Goal: Task Accomplishment & Management: Manage account settings

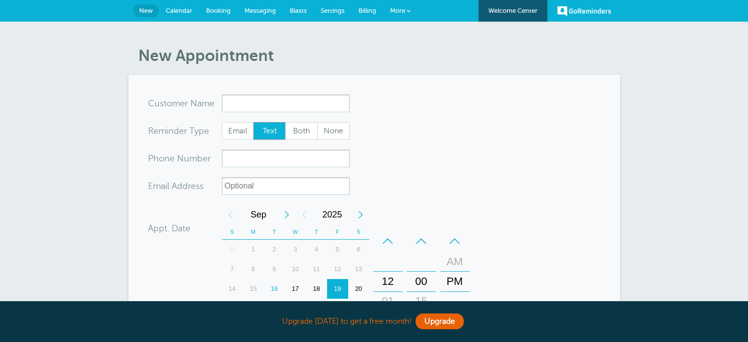
click at [179, 9] on span "Calendar" at bounding box center [179, 10] width 27 height 7
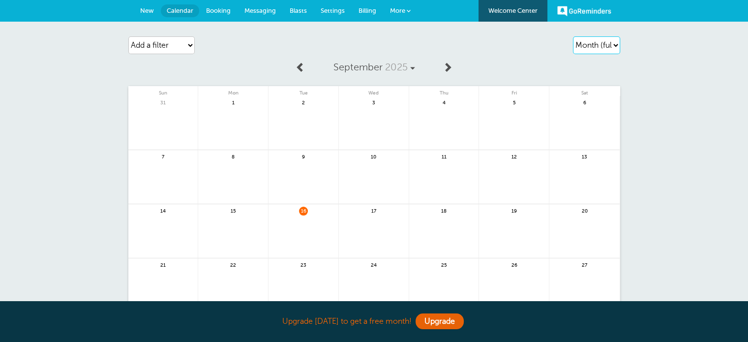
click at [612, 45] on select "Agenda Day Week Month (full view) Month (condensed)" at bounding box center [596, 45] width 47 height 18
click at [603, 45] on select "Agenda Day Week Month (full view) Month (condensed)" at bounding box center [596, 45] width 47 height 18
click at [212, 9] on span "Booking" at bounding box center [218, 10] width 25 height 7
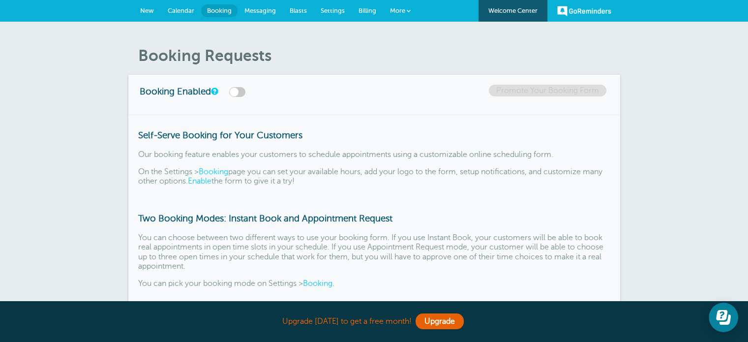
click at [262, 9] on span "Messaging" at bounding box center [259, 10] width 31 height 7
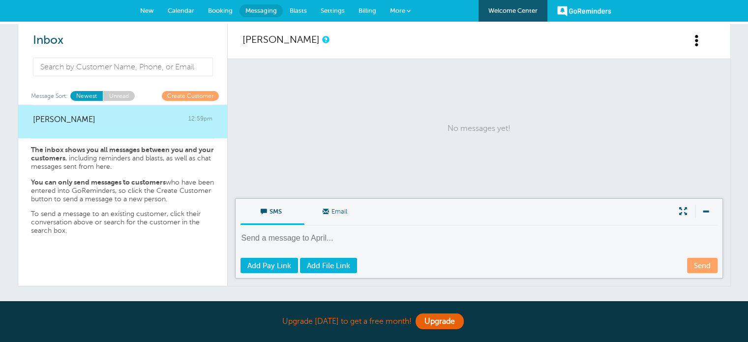
click at [298, 9] on span "Blasts" at bounding box center [298, 10] width 17 height 7
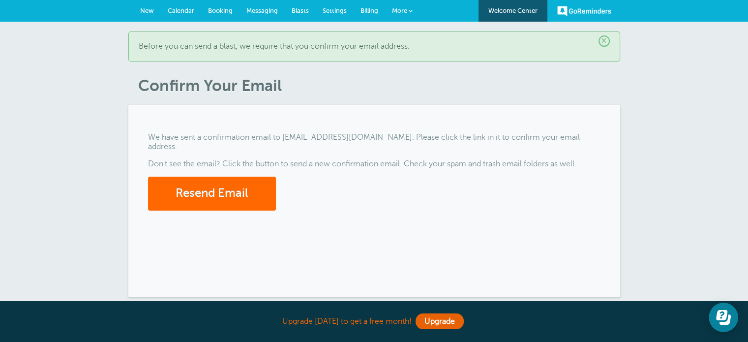
click at [371, 9] on span "Billing" at bounding box center [369, 10] width 18 height 7
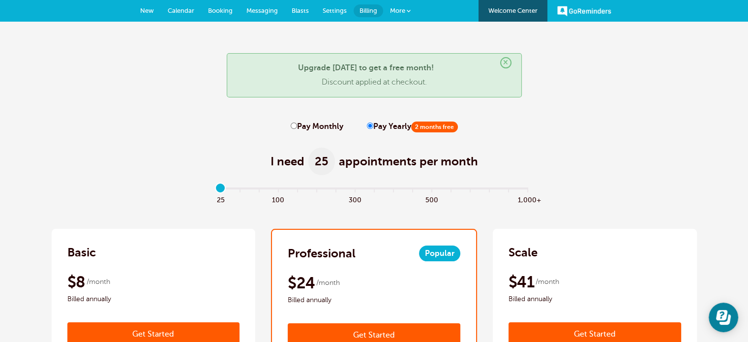
click at [400, 10] on span "More" at bounding box center [397, 10] width 15 height 7
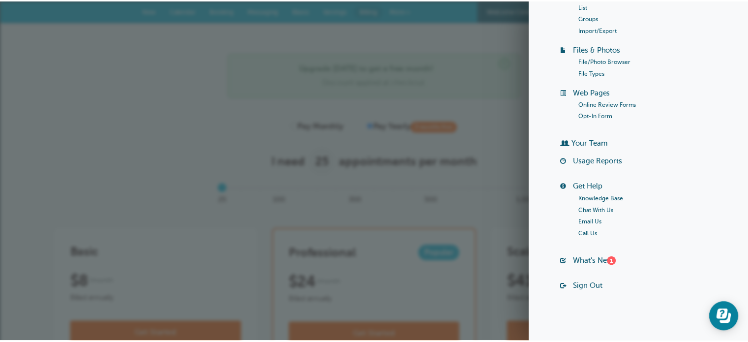
scroll to position [115, 0]
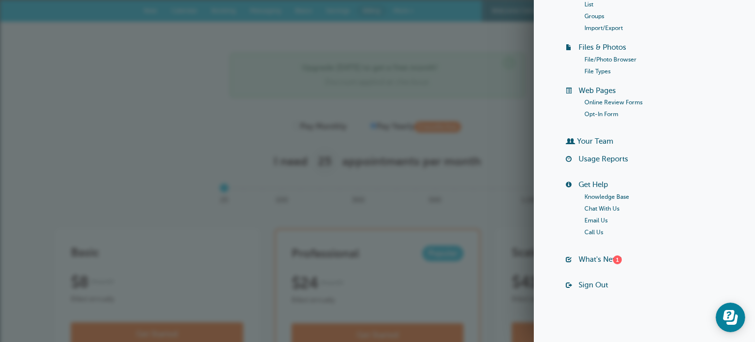
click at [256, 96] on div "× Upgrade today to get a free month! Discount applied at checkout." at bounding box center [377, 75] width 295 height 44
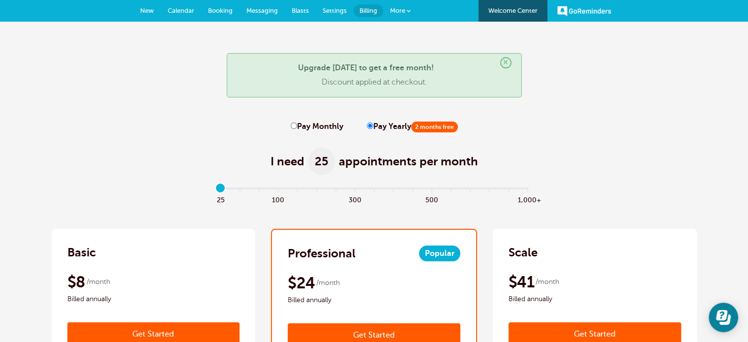
click at [144, 10] on span "New" at bounding box center [147, 10] width 14 height 7
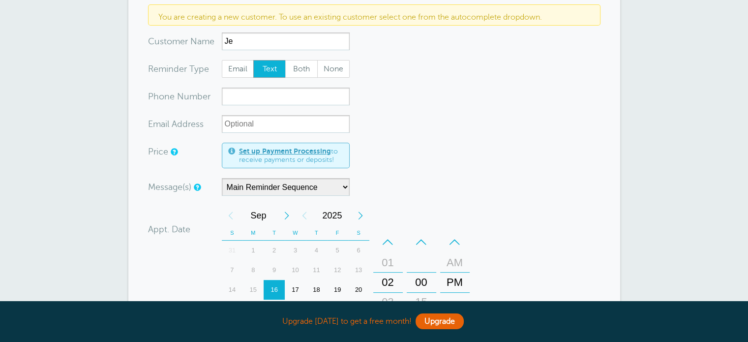
scroll to position [138, 0]
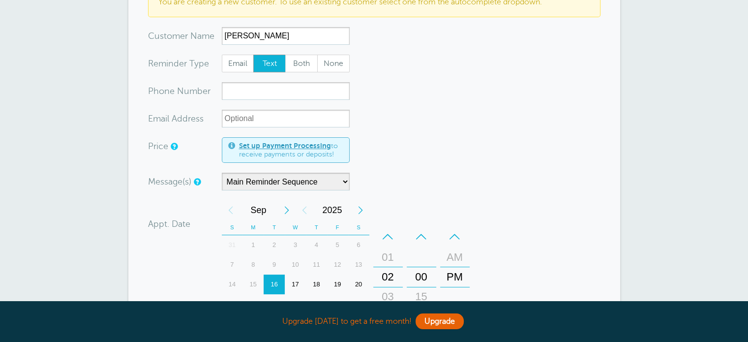
type input "[PERSON_NAME]"
click at [281, 92] on input "xxx-no-autofill" at bounding box center [286, 91] width 128 height 18
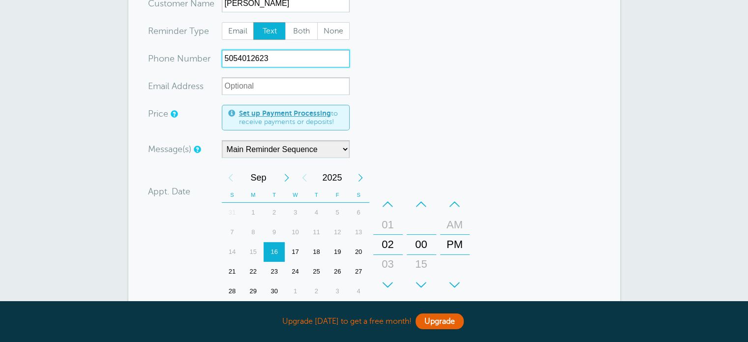
scroll to position [187, 0]
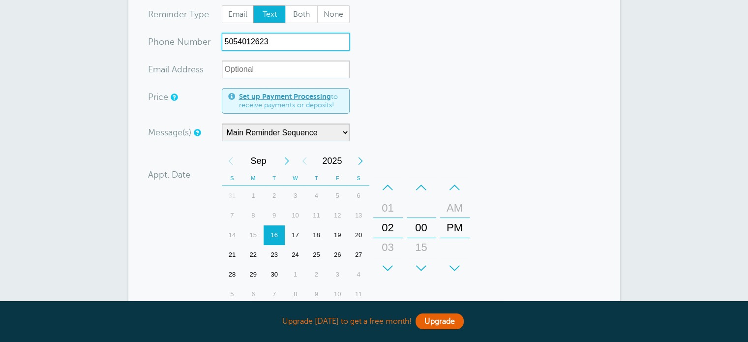
type input "5054012623"
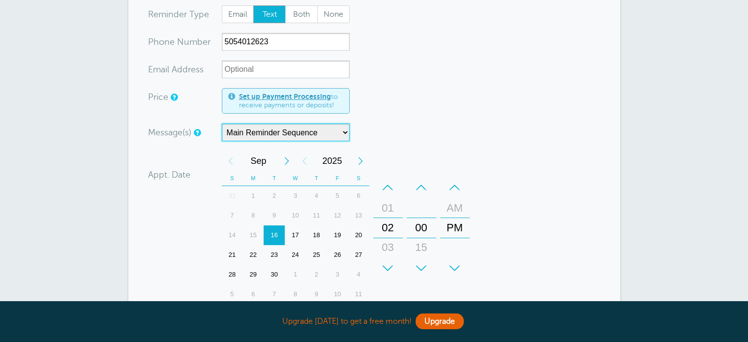
click at [319, 131] on select "Main Reminder Sequence" at bounding box center [286, 132] width 128 height 18
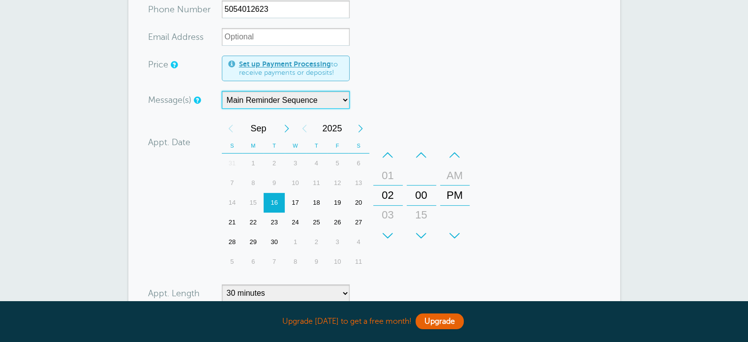
scroll to position [236, 0]
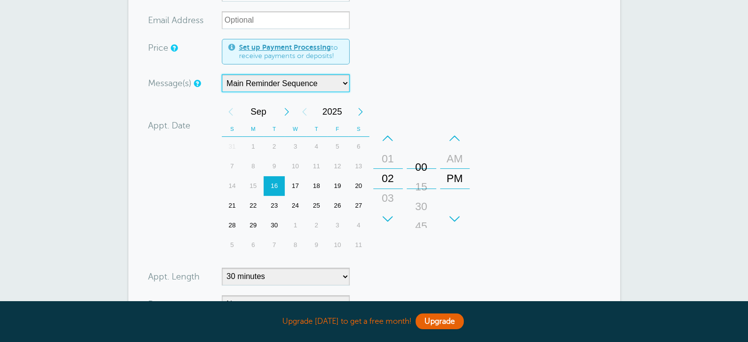
drag, startPoint x: 417, startPoint y: 177, endPoint x: 420, endPoint y: 166, distance: 11.1
click at [420, 166] on div "00" at bounding box center [422, 167] width 24 height 20
drag, startPoint x: 386, startPoint y: 177, endPoint x: 387, endPoint y: 194, distance: 16.8
click at [387, 194] on div "02" at bounding box center [388, 194] width 24 height 20
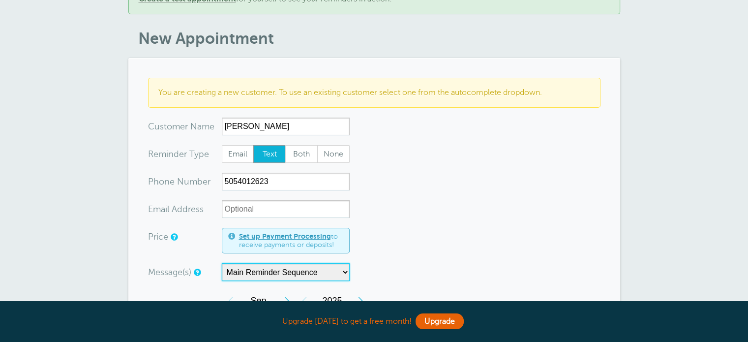
scroll to position [39, 0]
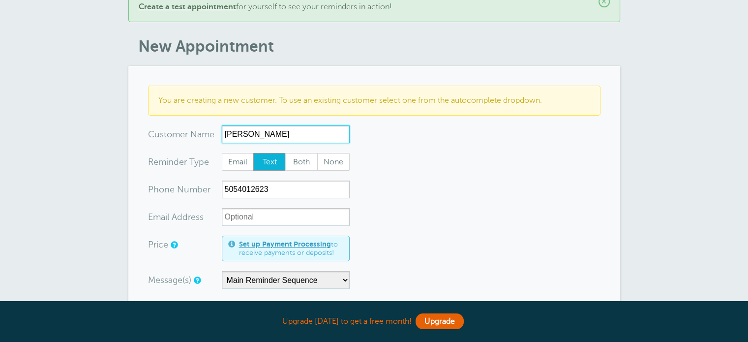
drag, startPoint x: 267, startPoint y: 131, endPoint x: 214, endPoint y: 126, distance: 52.9
click at [214, 126] on div "x-no-autofill Cus tomer N ame Jess No search results. Edit Remove" at bounding box center [249, 134] width 202 height 18
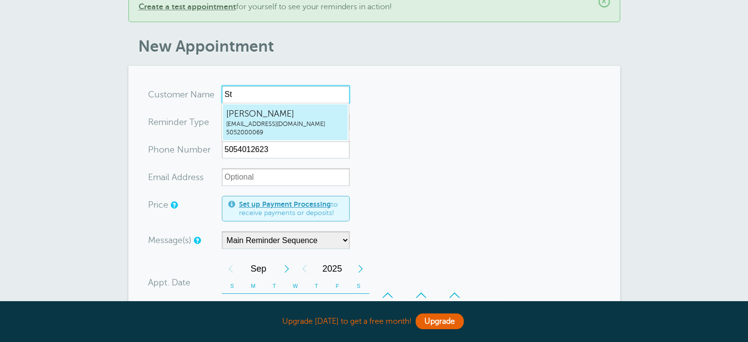
type input "Ste"
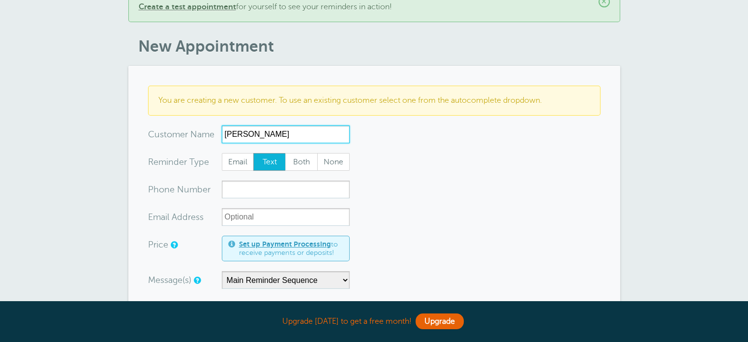
type input "[PERSON_NAME]"
click at [425, 179] on form "You are creating a new customer. To use an existing customer select one from th…" at bounding box center [374, 349] width 452 height 526
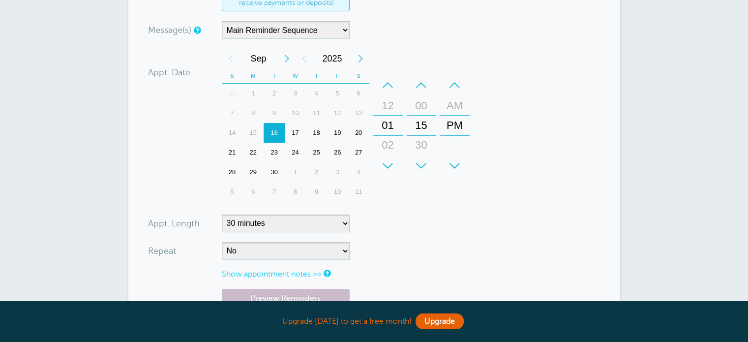
scroll to position [384, 0]
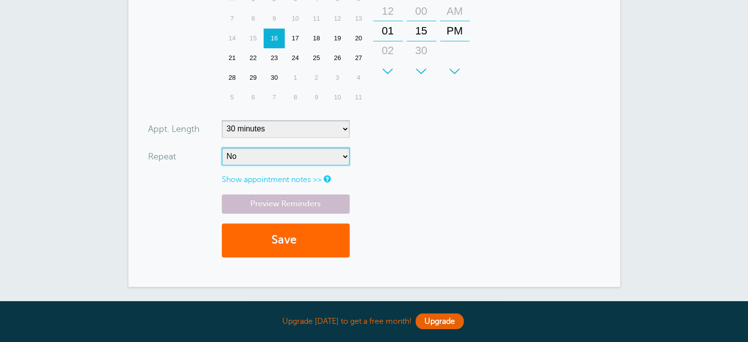
click at [291, 155] on select "No Daily Weekly Every 2 weeks Every 3 weeks Every 4 weeks Monthly Every 5 weeks…" at bounding box center [286, 157] width 128 height 18
click at [420, 149] on form "You are creating a new customer. To use an existing customer select one from th…" at bounding box center [374, 4] width 452 height 526
click at [316, 243] on button "Save" at bounding box center [286, 240] width 128 height 34
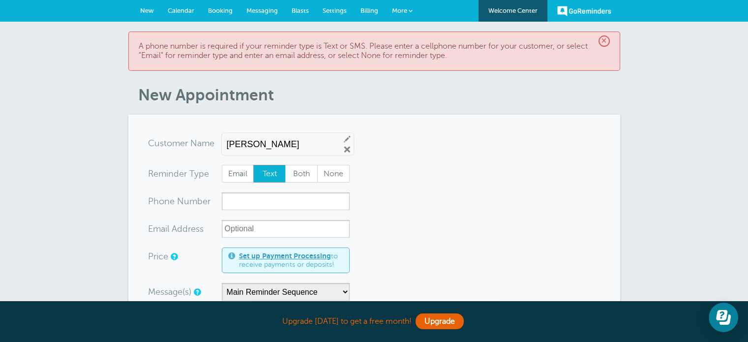
scroll to position [49, 0]
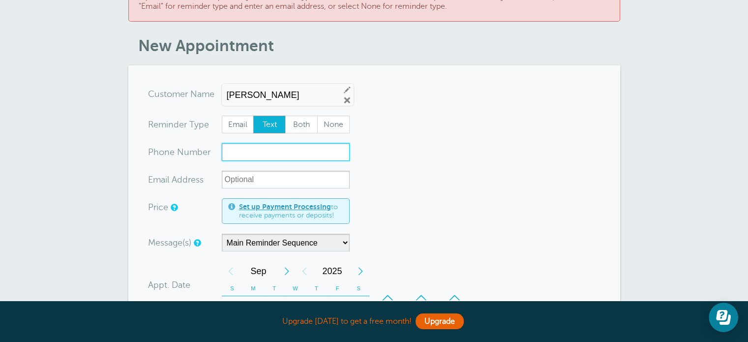
click at [296, 150] on input "xxx-no-autofill" at bounding box center [286, 152] width 128 height 18
type input "4"
type input "5054012623"
click at [421, 133] on form "You are creating a new customer. To use an existing customer select one from th…" at bounding box center [374, 329] width 452 height 489
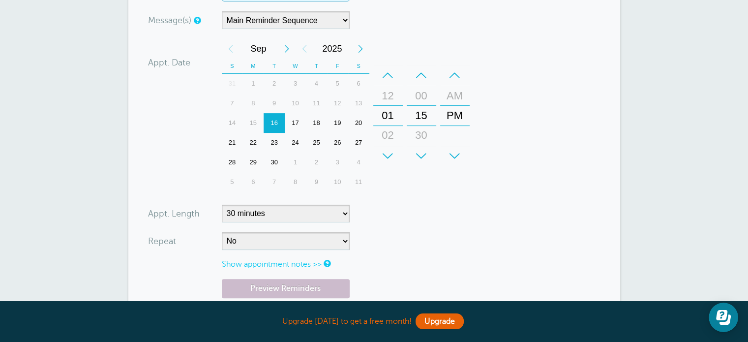
scroll to position [295, 0]
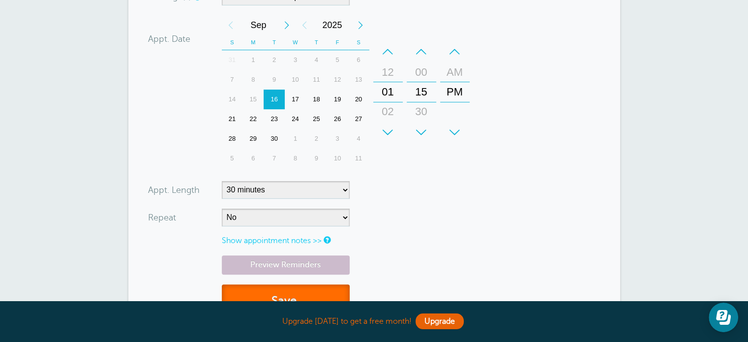
click at [291, 291] on button "Save" at bounding box center [286, 301] width 128 height 34
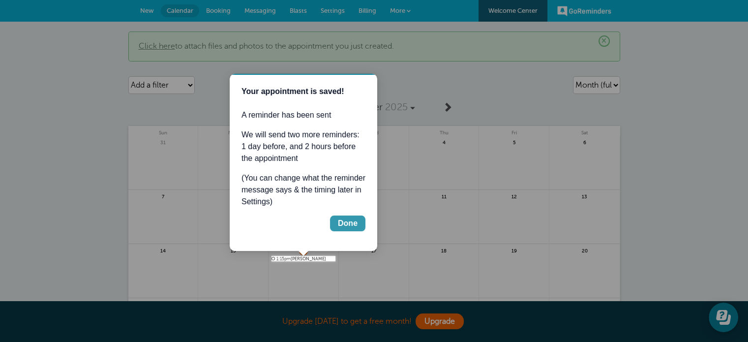
click at [356, 221] on div "Done" at bounding box center [348, 223] width 20 height 12
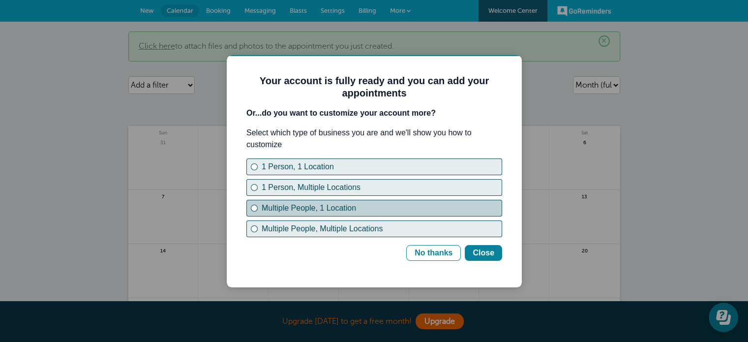
click at [327, 210] on div "Multiple People, 1 Location" at bounding box center [382, 208] width 240 height 12
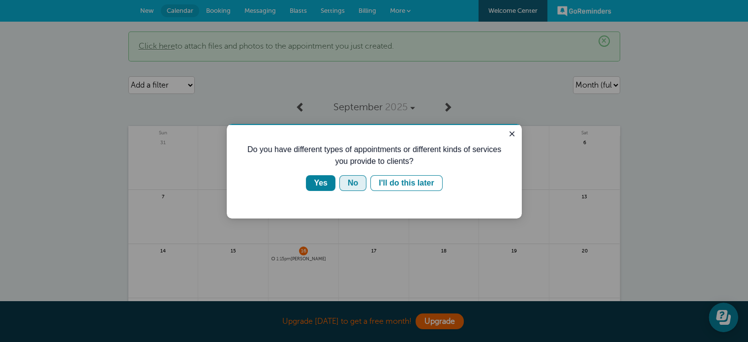
click at [352, 181] on div "No" at bounding box center [353, 183] width 10 height 12
click at [323, 183] on div "Yes" at bounding box center [321, 183] width 14 height 12
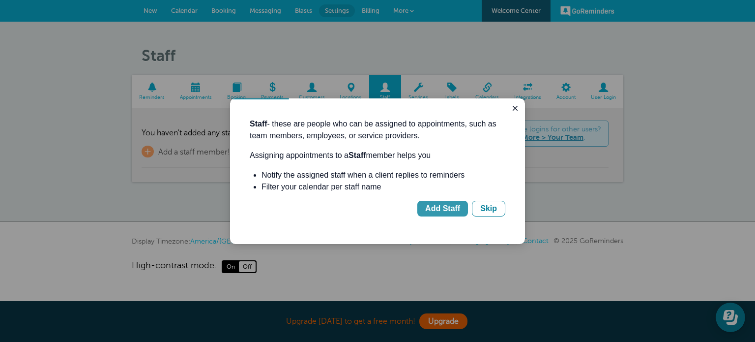
click at [440, 204] on div "Add Staff" at bounding box center [442, 209] width 35 height 12
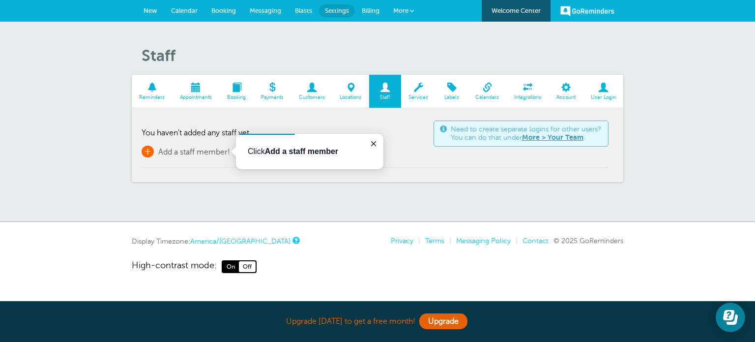
click at [176, 149] on span "Add a staff member!" at bounding box center [194, 152] width 72 height 9
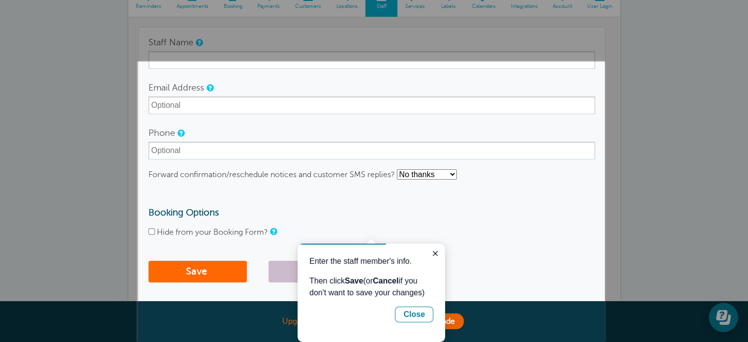
scroll to position [20, 0]
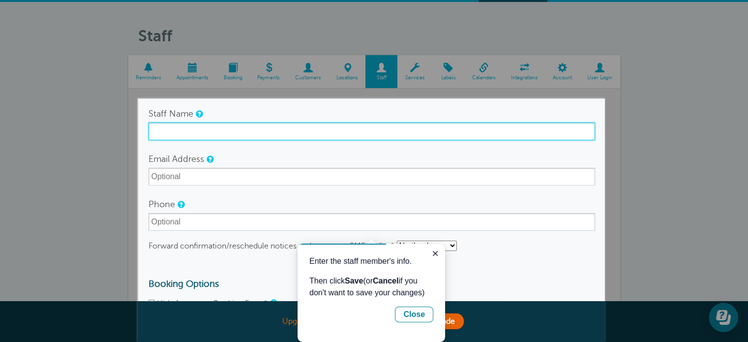
click at [227, 133] on input "Staff Name" at bounding box center [372, 131] width 447 height 18
type input "[PERSON_NAME]"
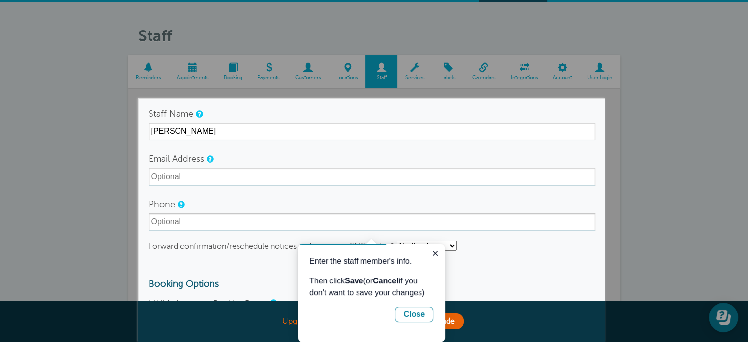
click at [295, 204] on div "Phone" at bounding box center [372, 212] width 447 height 35
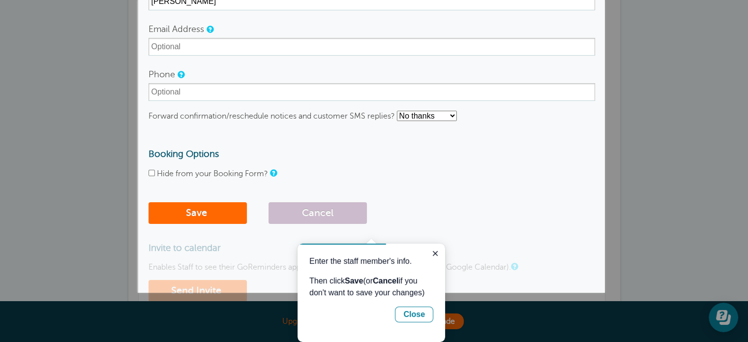
scroll to position [167, 0]
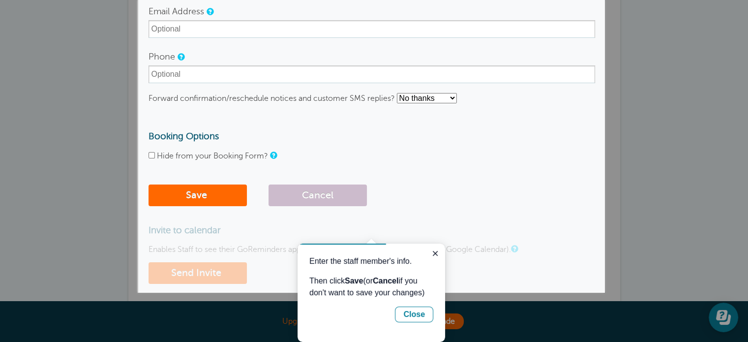
click at [178, 152] on label "Hide from your Booking Form?" at bounding box center [212, 155] width 111 height 9
click at [155, 152] on input "Hide from your Booking Form?" at bounding box center [152, 155] width 6 height 6
checkbox input "true"
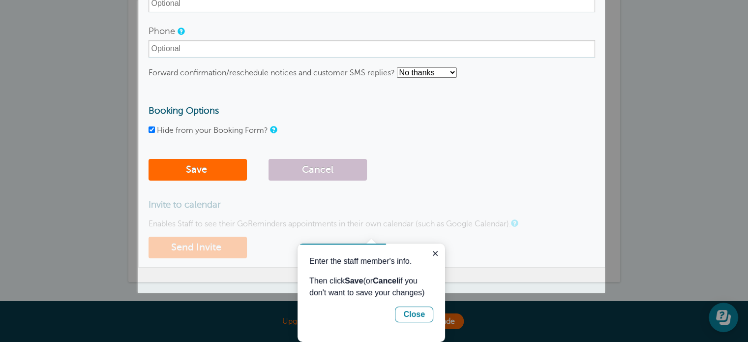
scroll to position [216, 0]
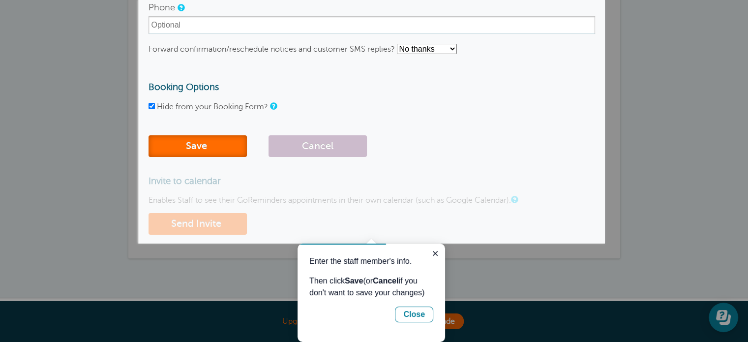
click at [194, 147] on button "Save" at bounding box center [198, 146] width 98 height 22
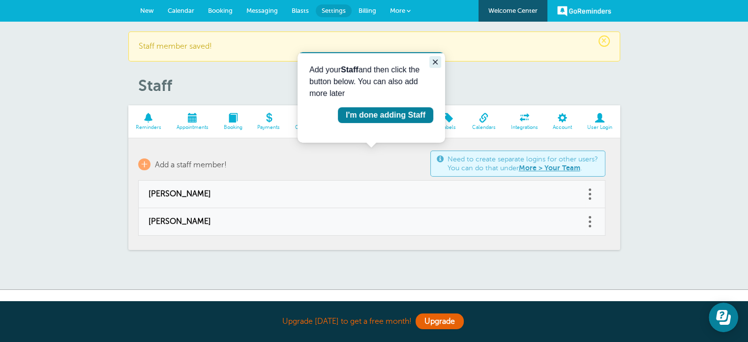
click at [439, 60] on icon "Close guide" at bounding box center [435, 62] width 8 height 8
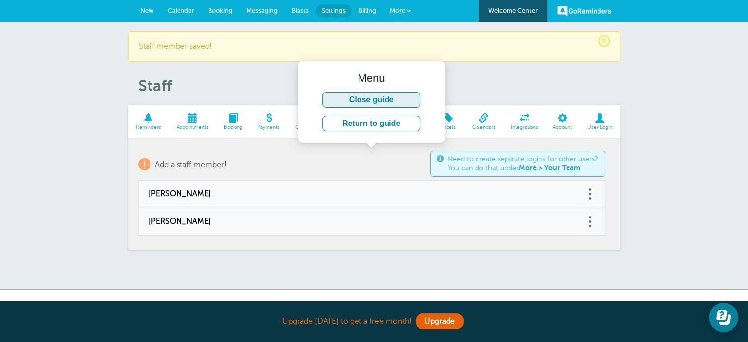
click at [386, 96] on button "Close guide" at bounding box center [371, 100] width 98 height 16
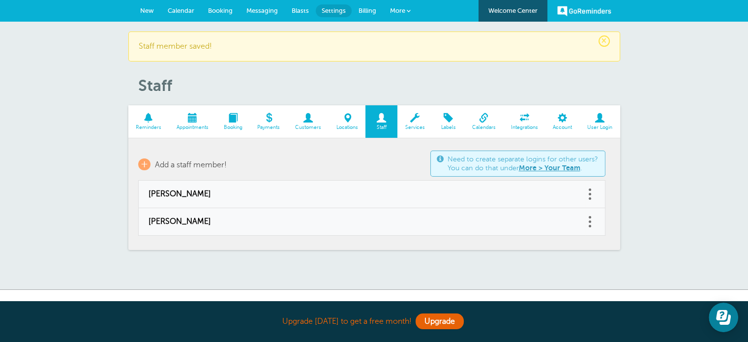
click at [479, 116] on span at bounding box center [483, 117] width 39 height 9
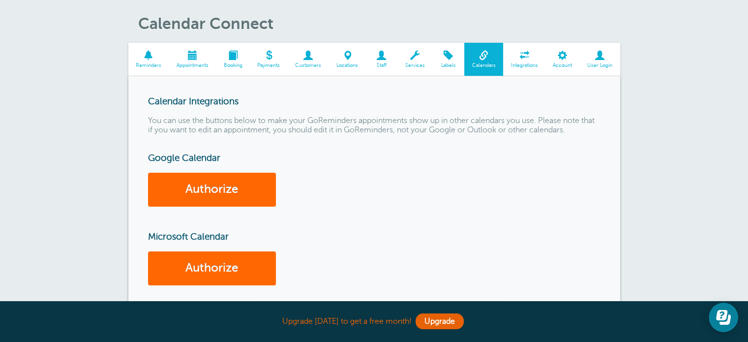
scroll to position [49, 0]
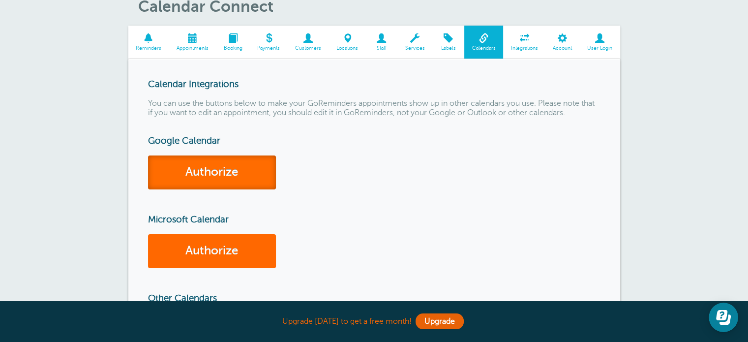
click at [231, 174] on link "Authorize" at bounding box center [212, 172] width 128 height 34
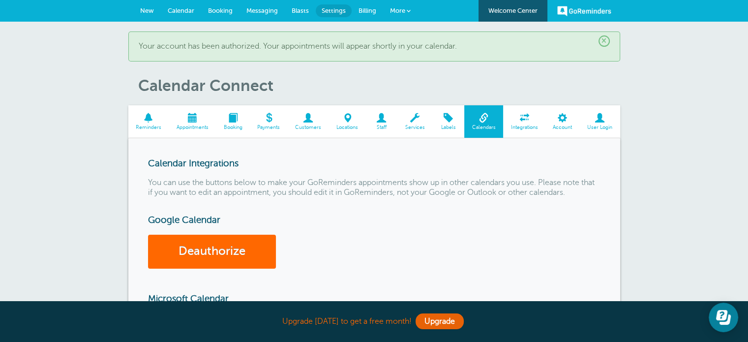
click at [181, 11] on span "Calendar" at bounding box center [181, 10] width 27 height 7
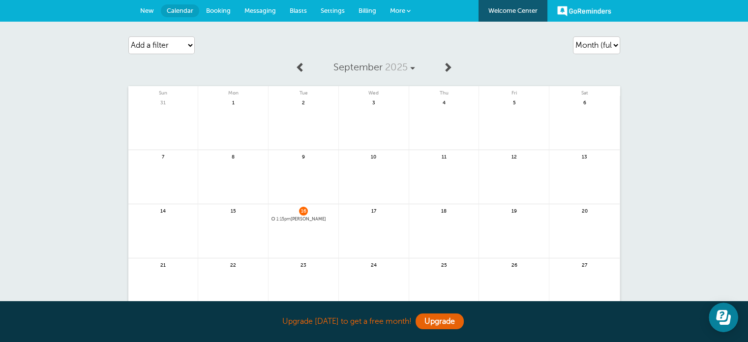
click at [393, 11] on span "More" at bounding box center [397, 10] width 15 height 7
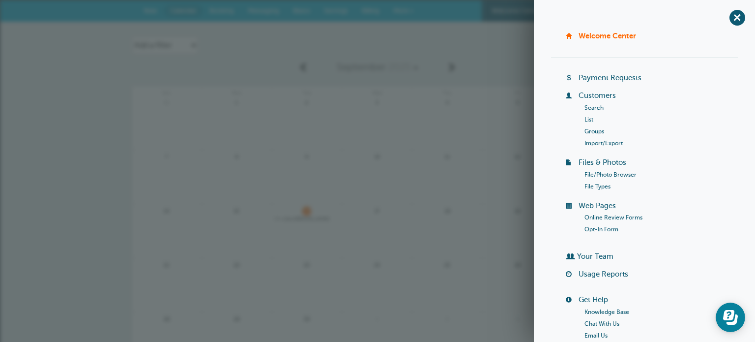
click at [393, 10] on span "More" at bounding box center [400, 10] width 15 height 7
click at [240, 64] on div "September 2025 Sun Mon Tue Wed Thu Fri Sat 31 1 2 3" at bounding box center [378, 212] width 492 height 310
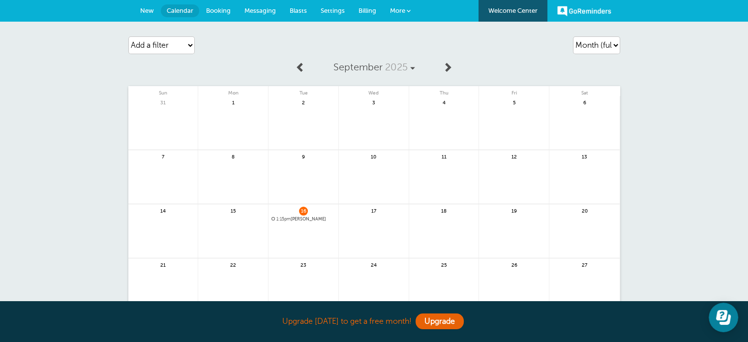
click at [217, 8] on span "Booking" at bounding box center [218, 10] width 25 height 7
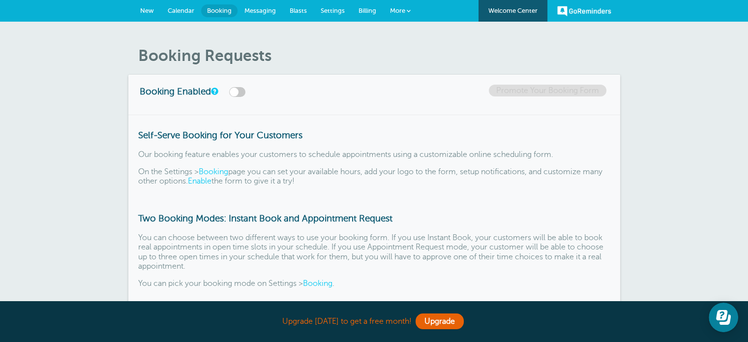
click at [150, 8] on span "New" at bounding box center [147, 10] width 14 height 7
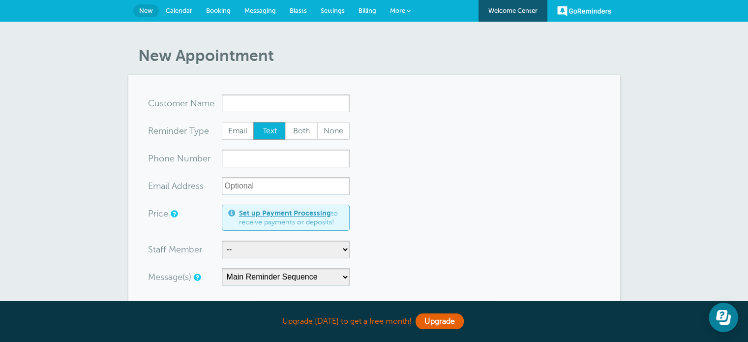
click at [338, 11] on span "Settings" at bounding box center [333, 10] width 24 height 7
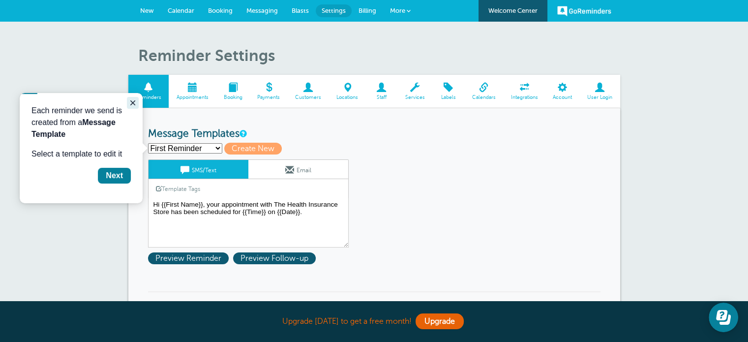
click at [135, 104] on icon "Close guide" at bounding box center [133, 103] width 8 height 8
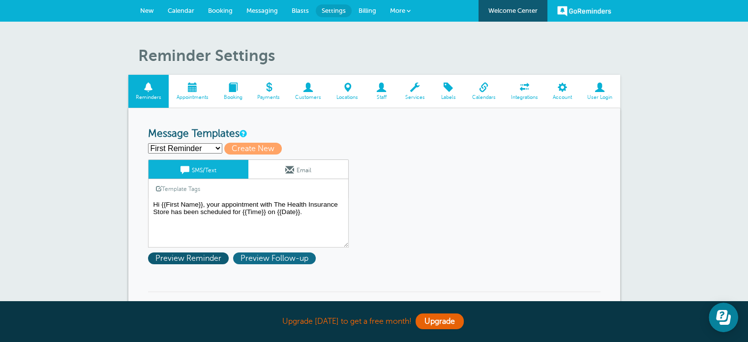
click at [263, 257] on span "Preview Follow-up" at bounding box center [274, 258] width 83 height 12
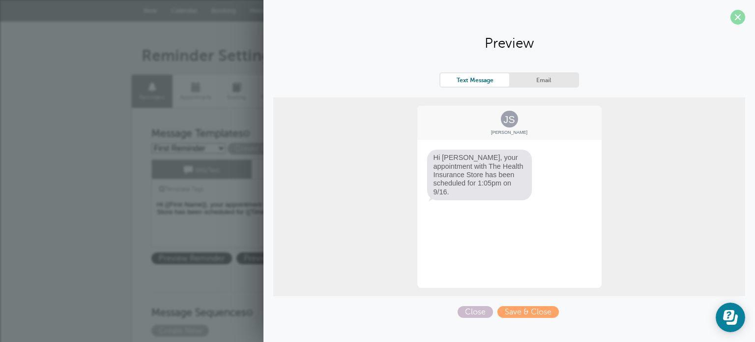
click at [740, 13] on span at bounding box center [738, 17] width 15 height 15
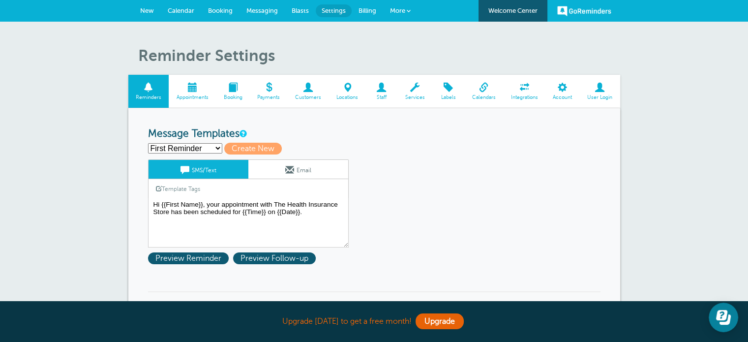
click at [489, 92] on link "Calendars" at bounding box center [483, 91] width 39 height 33
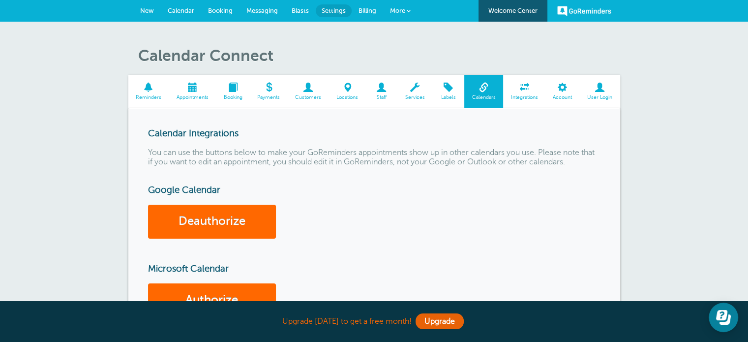
click at [535, 91] on span at bounding box center [524, 87] width 42 height 9
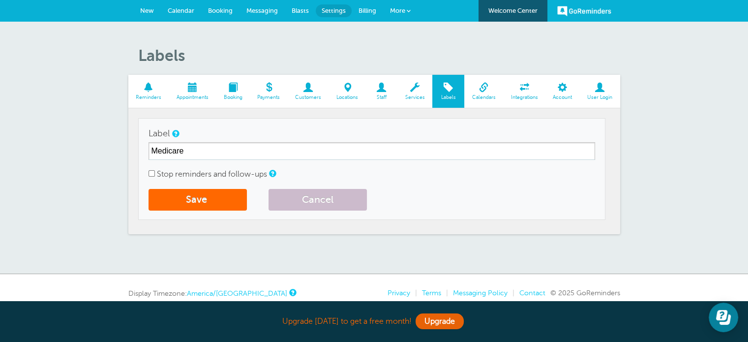
type input "Medicare"
click at [322, 202] on button "Cancel" at bounding box center [318, 200] width 98 height 22
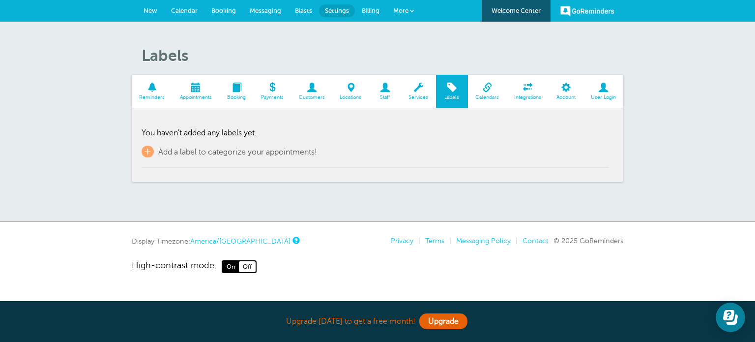
click at [153, 97] on span "Reminders" at bounding box center [152, 97] width 31 height 6
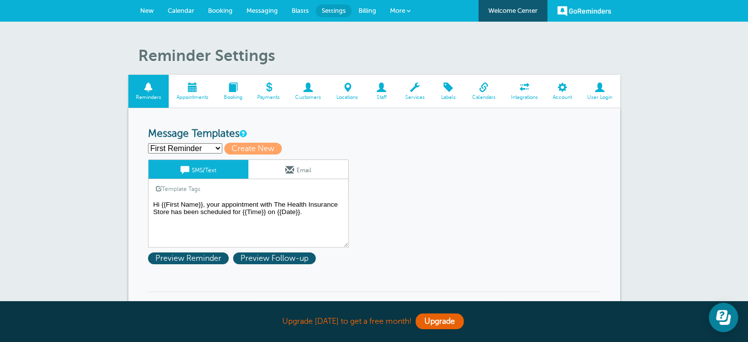
click at [183, 89] on span at bounding box center [192, 87] width 47 height 9
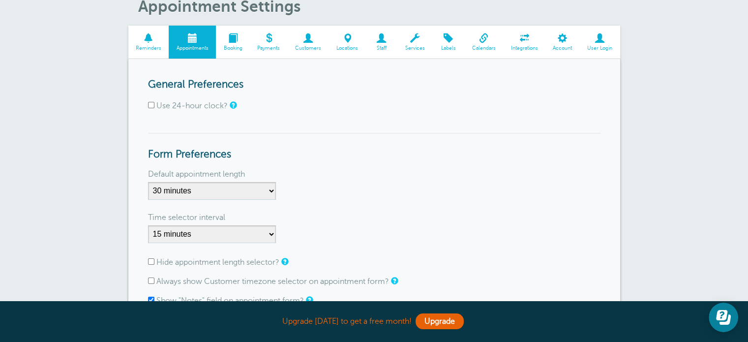
scroll to position [98, 0]
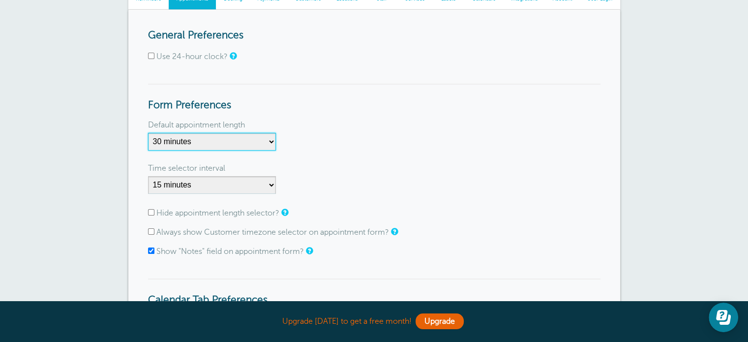
click at [267, 141] on select "5 minutes 10 minutes 15 minutes 20 minutes 25 minutes 30 minutes 35 minutes 40 …" at bounding box center [212, 142] width 128 height 18
select select "60"
click at [148, 133] on select "5 minutes 10 minutes 15 minutes 20 minutes 25 minutes 30 minutes 35 minutes 40 …" at bounding box center [212, 142] width 128 height 18
click at [335, 126] on div "Default appointment length" at bounding box center [374, 125] width 452 height 16
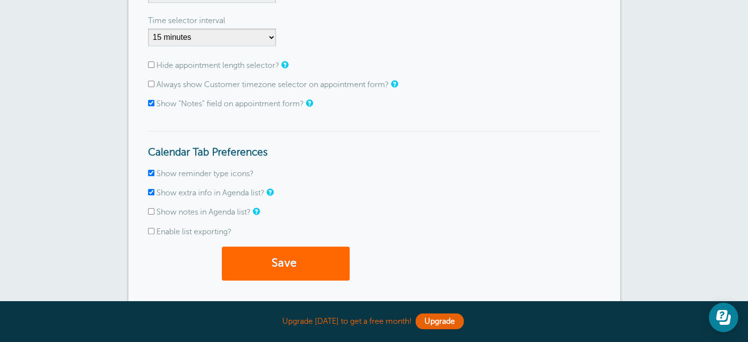
scroll to position [295, 0]
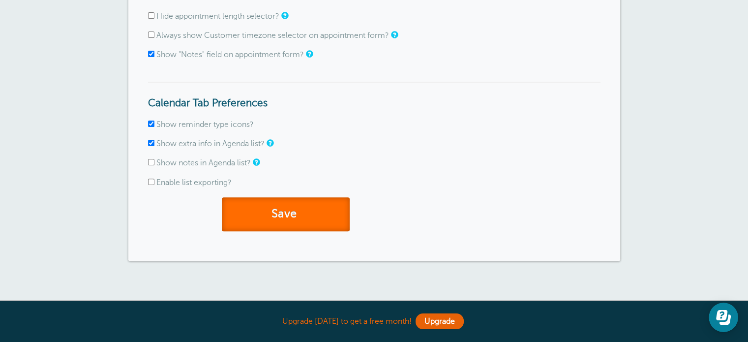
click at [295, 219] on button "Save" at bounding box center [286, 214] width 128 height 34
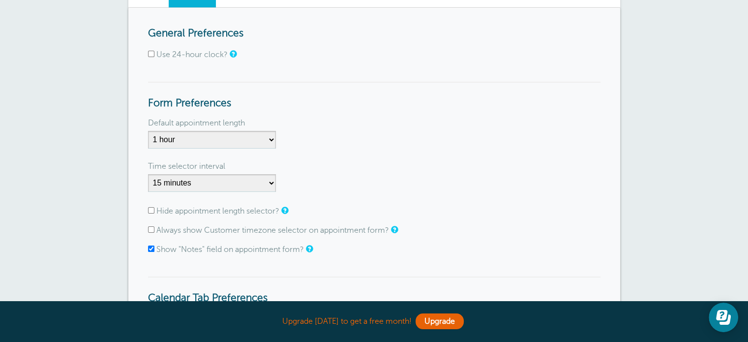
scroll to position [98, 0]
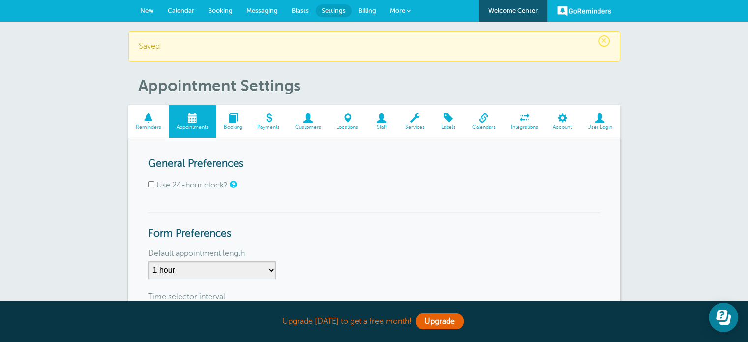
click at [236, 121] on span at bounding box center [233, 117] width 34 height 9
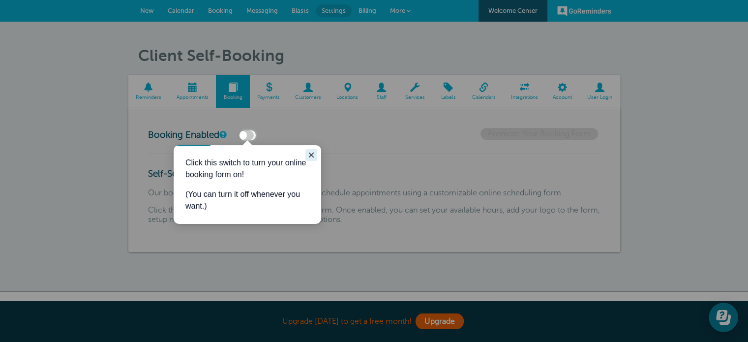
click at [314, 156] on icon "Close guide" at bounding box center [311, 155] width 8 height 8
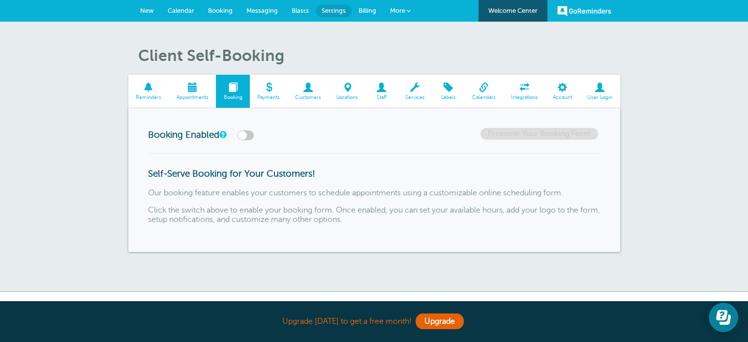
click at [305, 96] on span "Customers" at bounding box center [308, 97] width 31 height 6
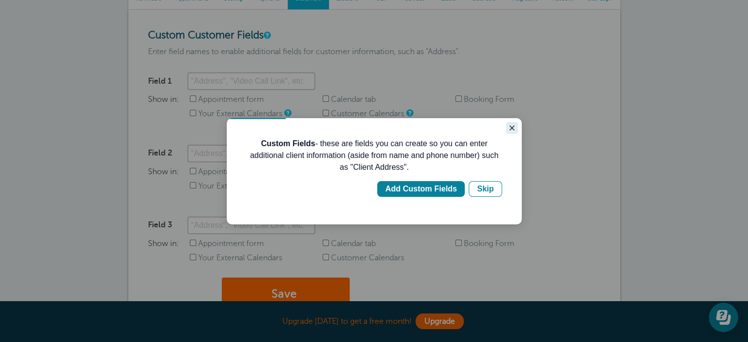
click at [513, 124] on icon "Close guide" at bounding box center [512, 128] width 8 height 8
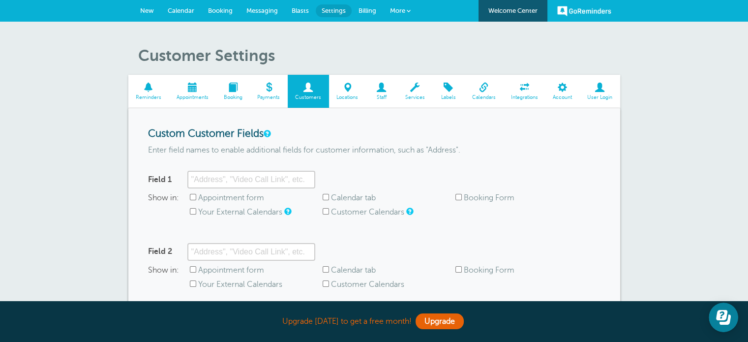
click at [488, 90] on span at bounding box center [483, 87] width 39 height 9
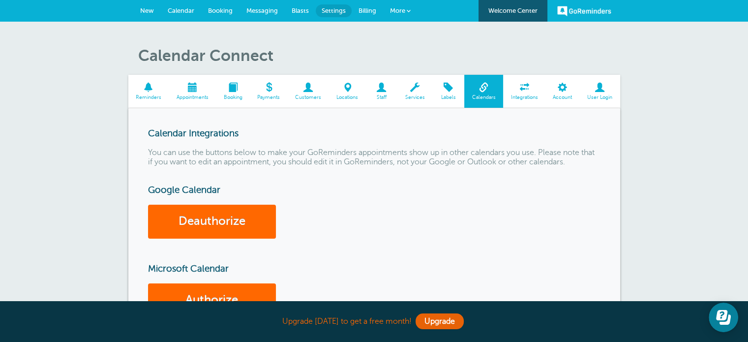
click at [185, 6] on link "Calendar" at bounding box center [181, 11] width 40 height 22
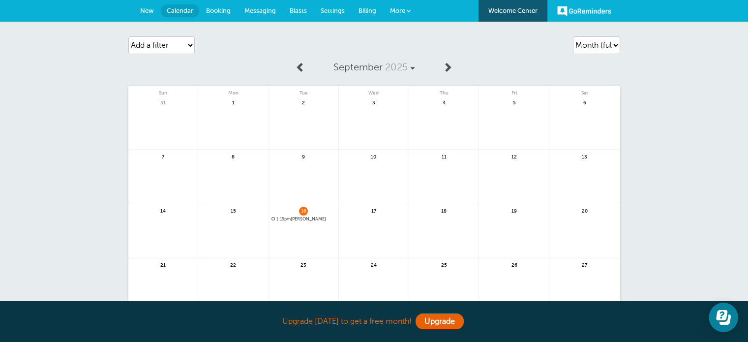
scroll to position [98, 0]
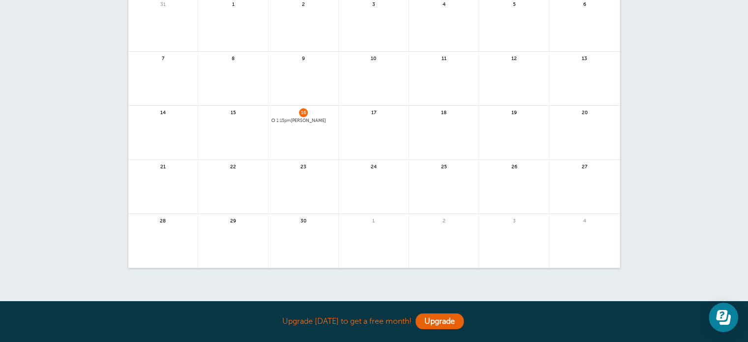
click at [376, 112] on span "17" at bounding box center [373, 111] width 9 height 7
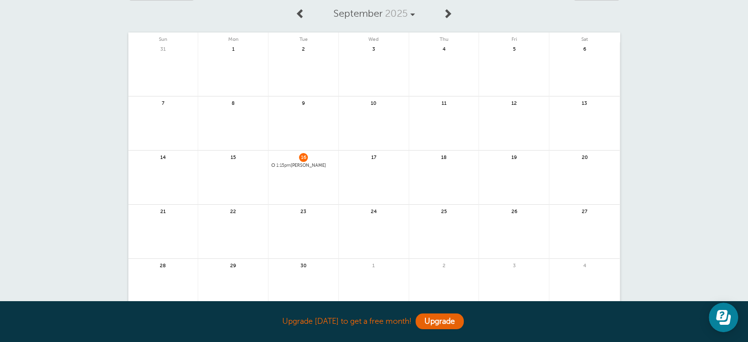
scroll to position [0, 0]
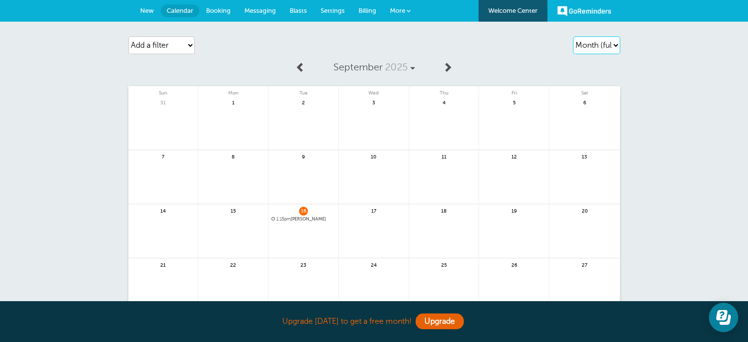
click at [600, 48] on select "Agenda Day Week Month (full view) Month (condensed)" at bounding box center [596, 45] width 47 height 18
select select "week"
click at [573, 36] on select "Agenda Day Week Month (full view) Month (condensed)" at bounding box center [596, 45] width 47 height 18
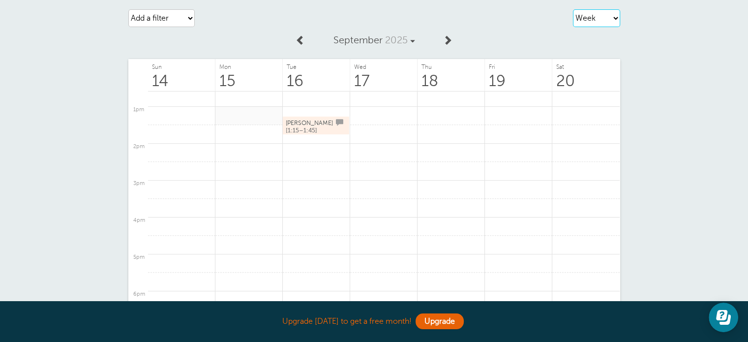
scroll to position [49, 0]
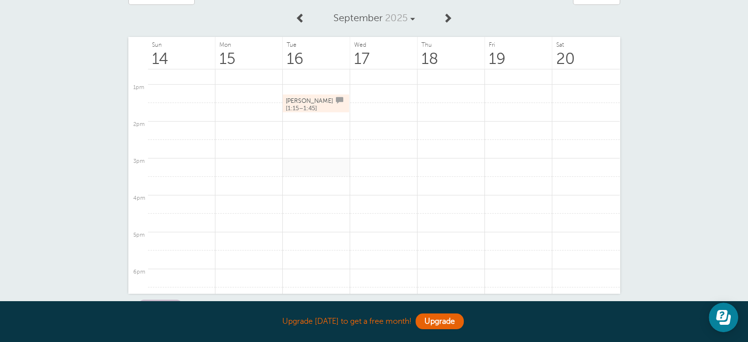
click at [302, 158] on link at bounding box center [316, 167] width 67 height 19
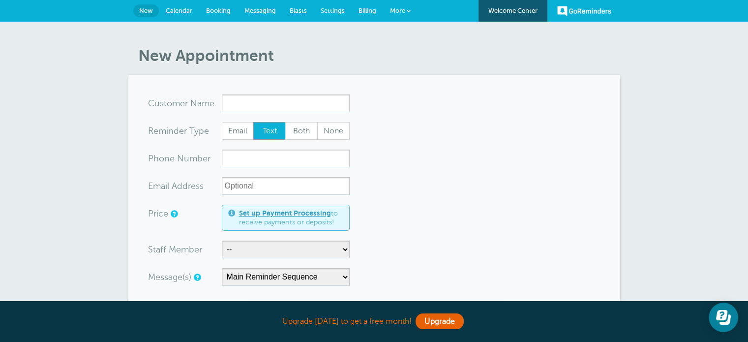
click at [174, 9] on span "Calendar" at bounding box center [179, 10] width 27 height 7
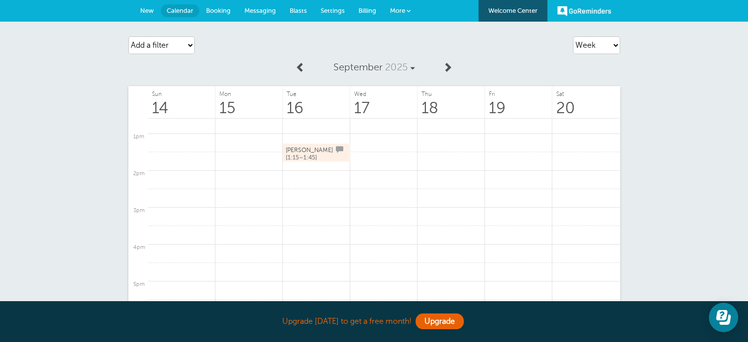
click at [418, 7] on div "GoReminders Welcome Center New Calendar Booking Messaging Blasts Settings Billi…" at bounding box center [374, 11] width 748 height 22
click at [408, 11] on span at bounding box center [409, 11] width 4 height 4
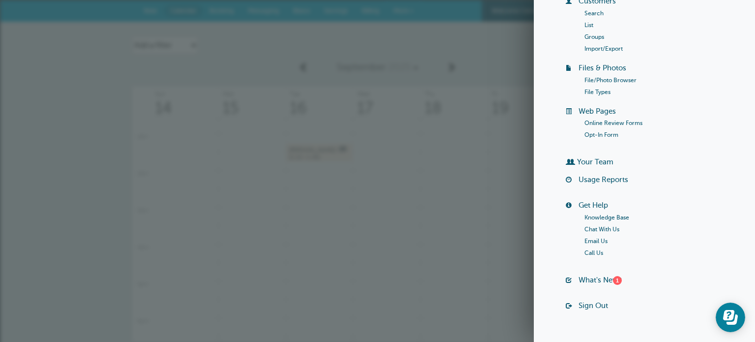
scroll to position [98, 0]
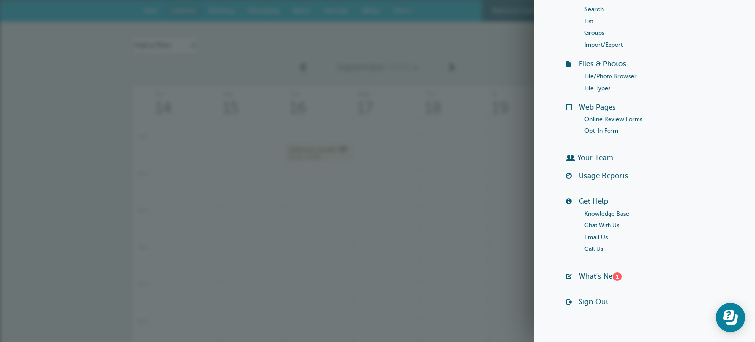
click at [413, 53] on div "Agenda Day Week Month (full view) Month (condensed) Add a filter Customer Searc…" at bounding box center [378, 45] width 492 height 28
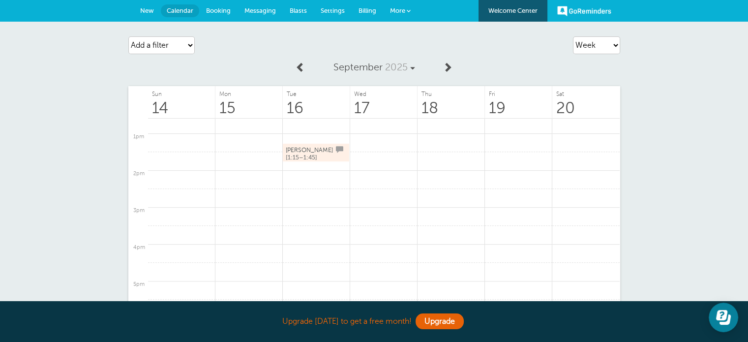
click at [395, 9] on span "More" at bounding box center [397, 10] width 15 height 7
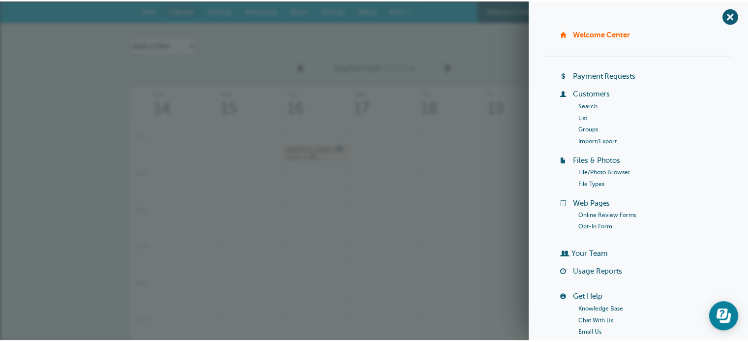
scroll to position [0, 0]
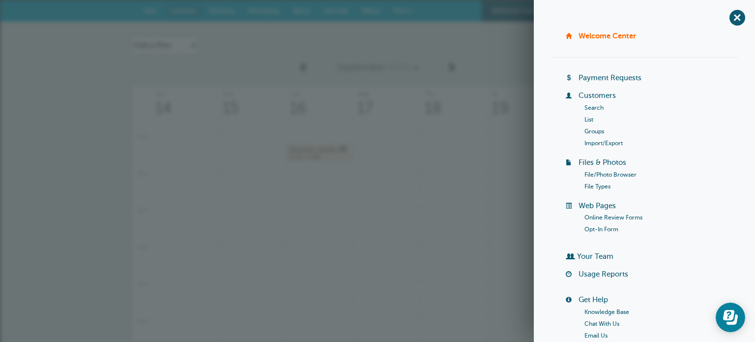
click at [327, 56] on div "Agenda Day Week Month (full view) Month (condensed) Add a filter Customer Searc…" at bounding box center [378, 45] width 492 height 28
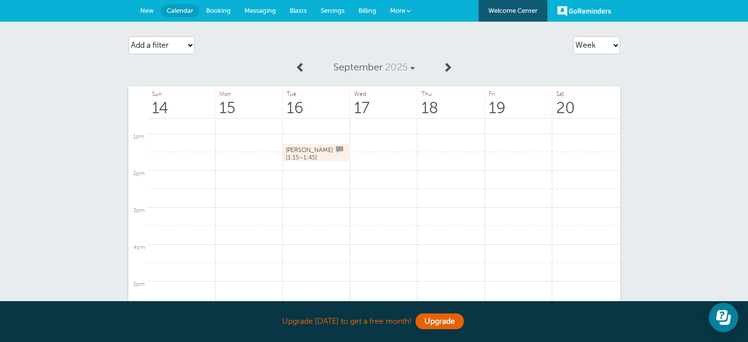
click at [138, 10] on link "New" at bounding box center [147, 11] width 28 height 22
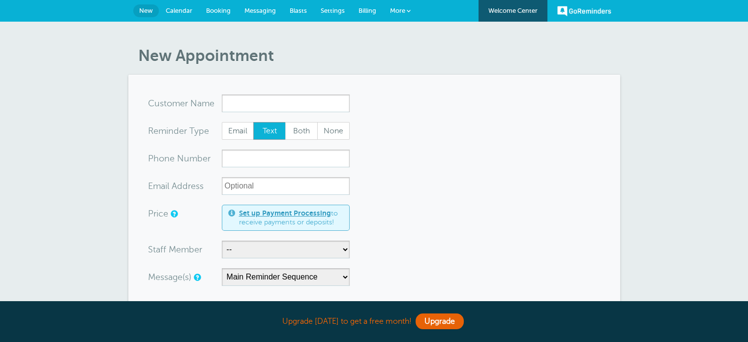
click at [330, 8] on span "Settings" at bounding box center [333, 10] width 24 height 7
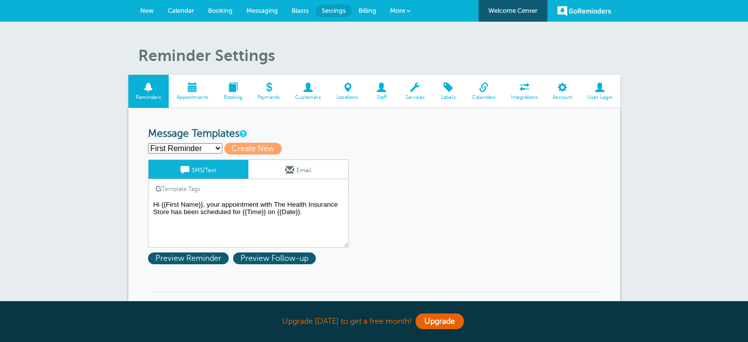
click at [479, 89] on span at bounding box center [483, 87] width 39 height 9
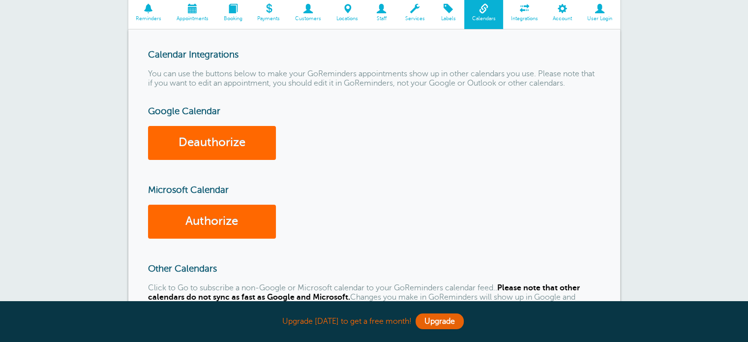
scroll to position [148, 0]
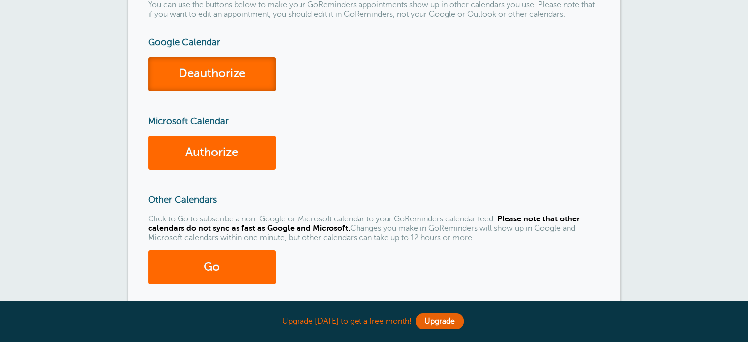
click at [208, 77] on link "Deauthorize" at bounding box center [212, 74] width 128 height 34
